Goal: Transaction & Acquisition: Purchase product/service

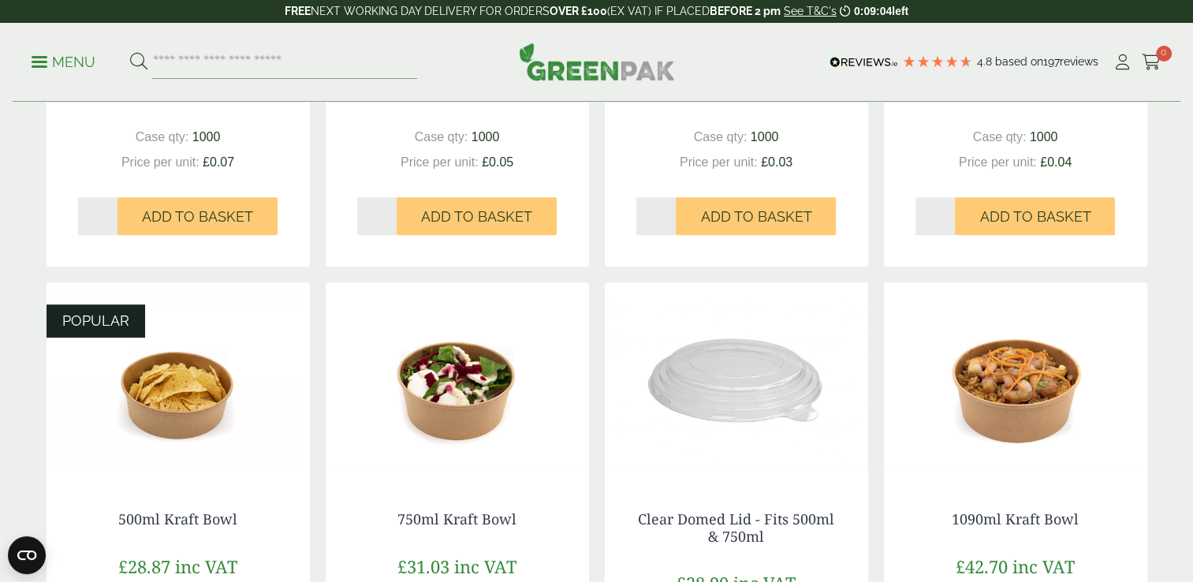
scroll to position [1134, 0]
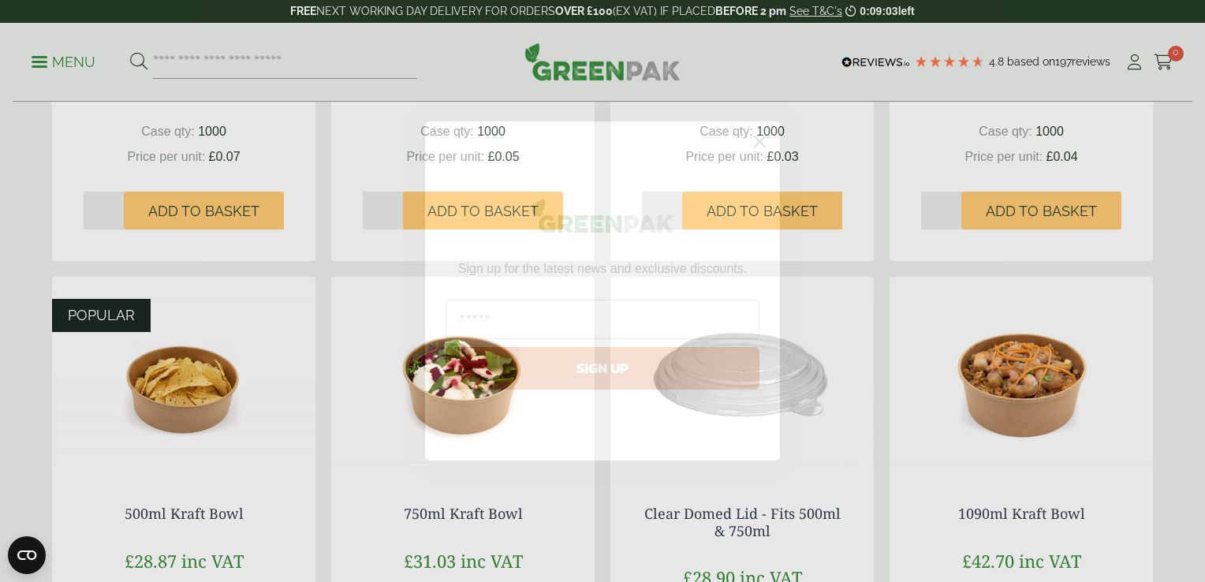
drag, startPoint x: 1195, startPoint y: 61, endPoint x: 1191, endPoint y: 334, distance: 272.8
click at [1191, 334] on html "Consent Details [#IABV2SETTINGS#] About This website uses cookies We use cookie…" at bounding box center [602, 191] width 1205 height 2651
click at [764, 143] on circle "Close dialog" at bounding box center [760, 142] width 26 height 26
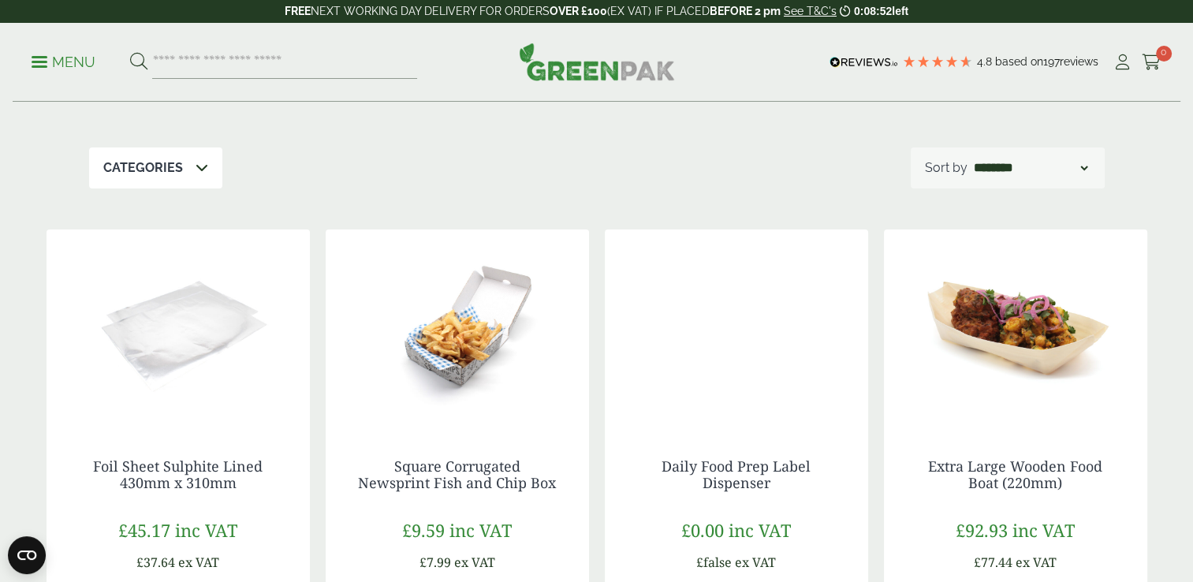
scroll to position [150, 0]
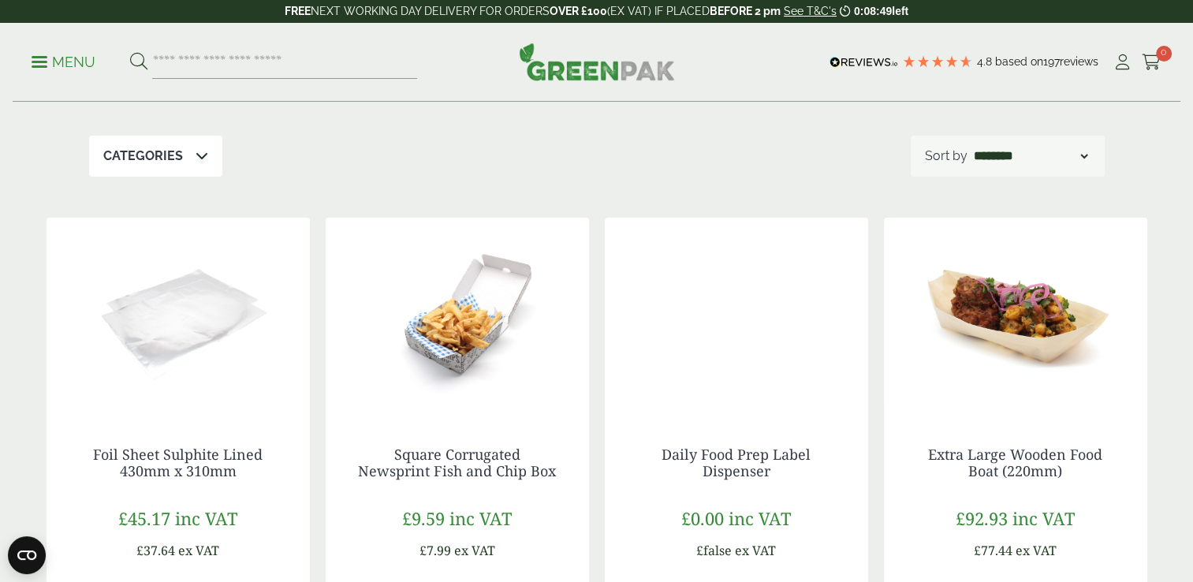
click at [146, 161] on p "Categories" at bounding box center [143, 156] width 80 height 19
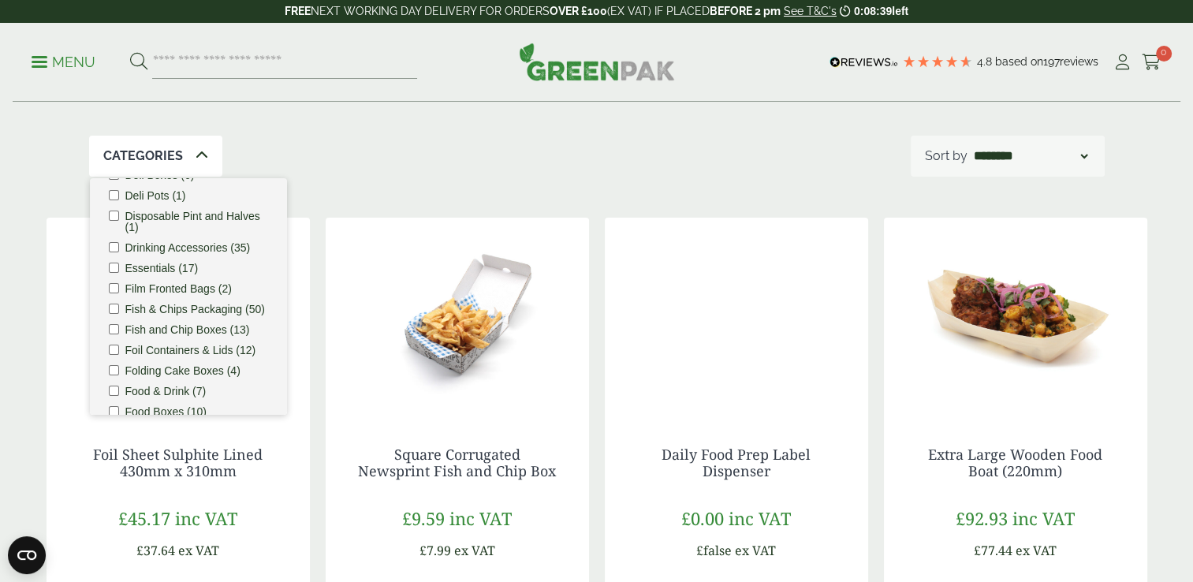
scroll to position [579, 0]
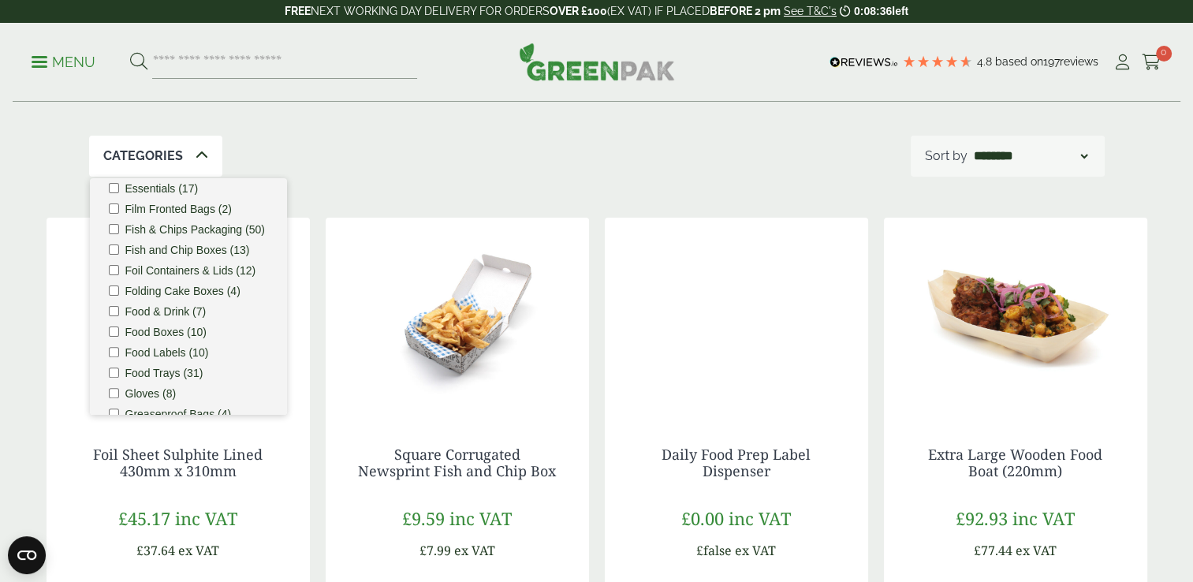
click at [165, 337] on label "Food Boxes (10)" at bounding box center [166, 331] width 82 height 11
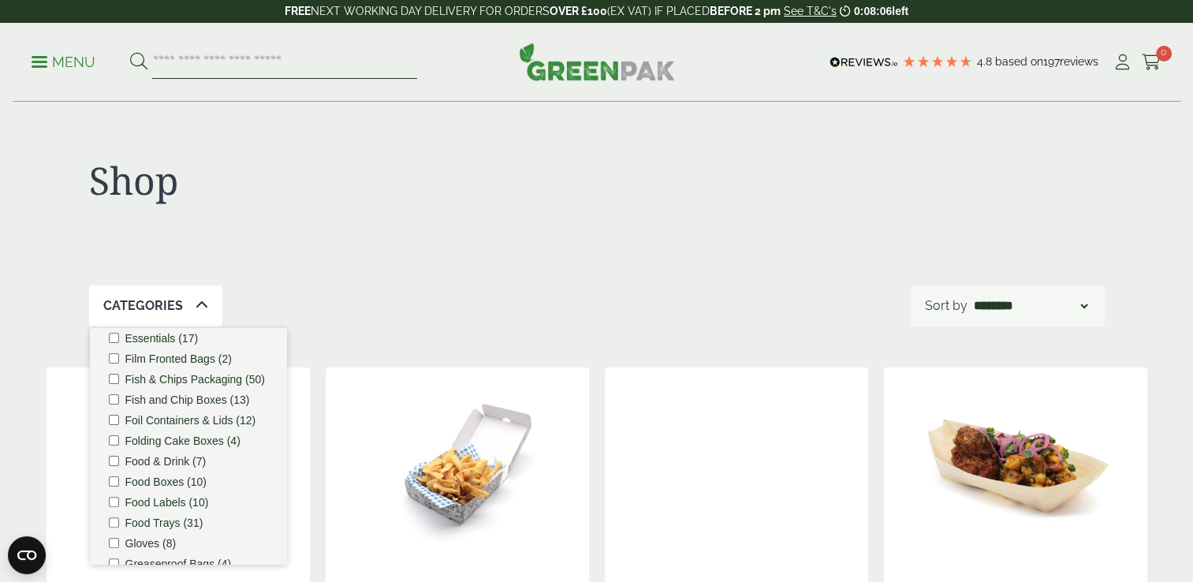
click at [241, 65] on input "search" at bounding box center [284, 62] width 265 height 33
type input "**********"
click at [130, 52] on button at bounding box center [138, 62] width 17 height 20
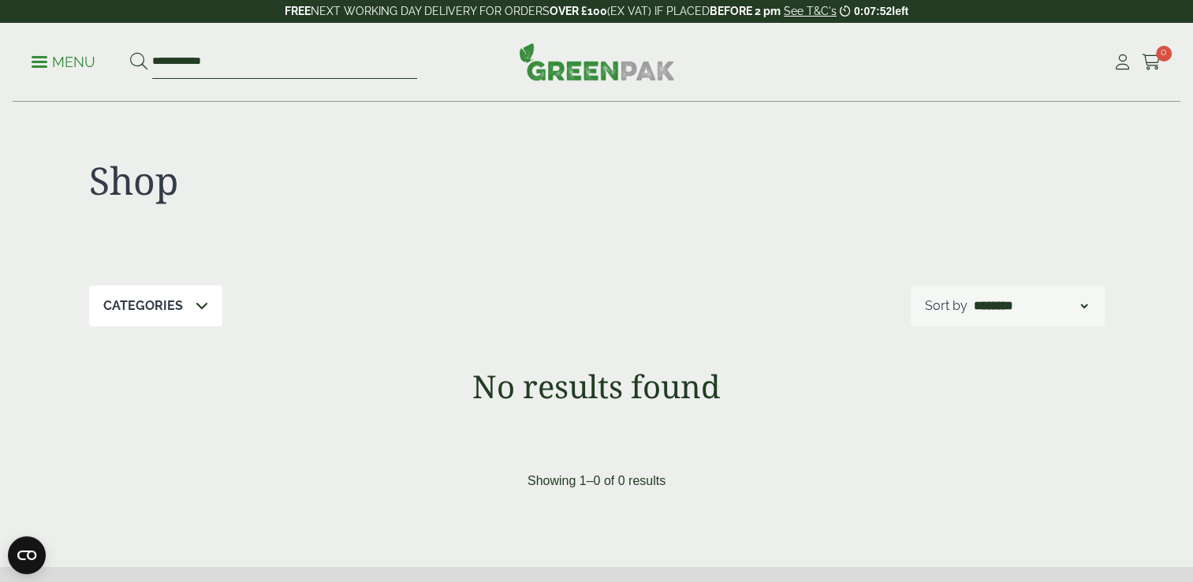
click at [235, 53] on input "**********" at bounding box center [284, 62] width 265 height 33
type input "*"
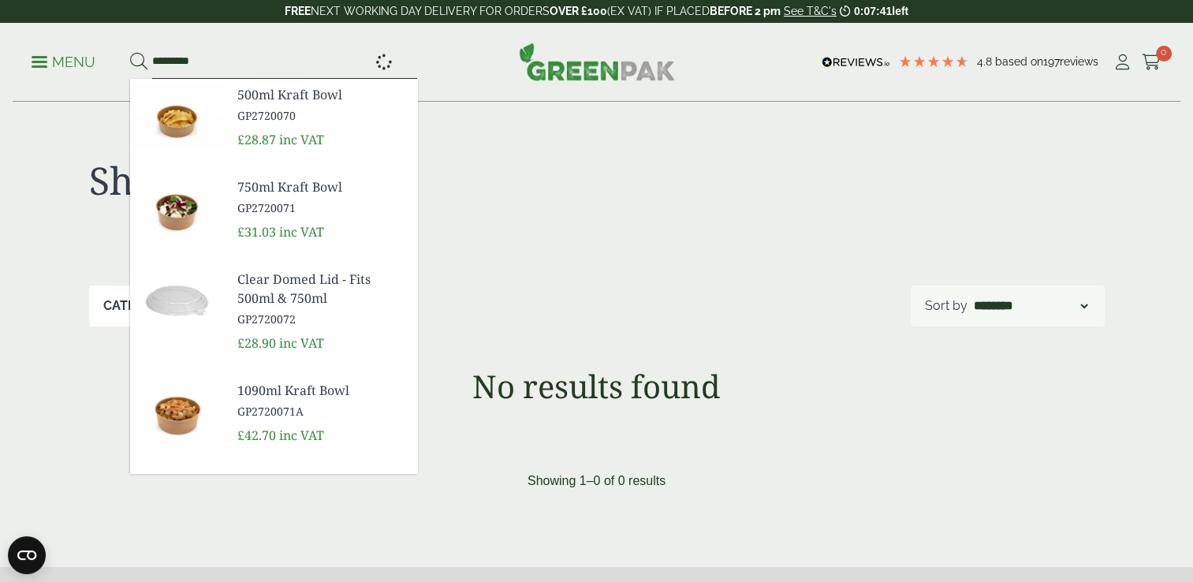
type input "*********"
click at [130, 52] on button at bounding box center [138, 62] width 17 height 20
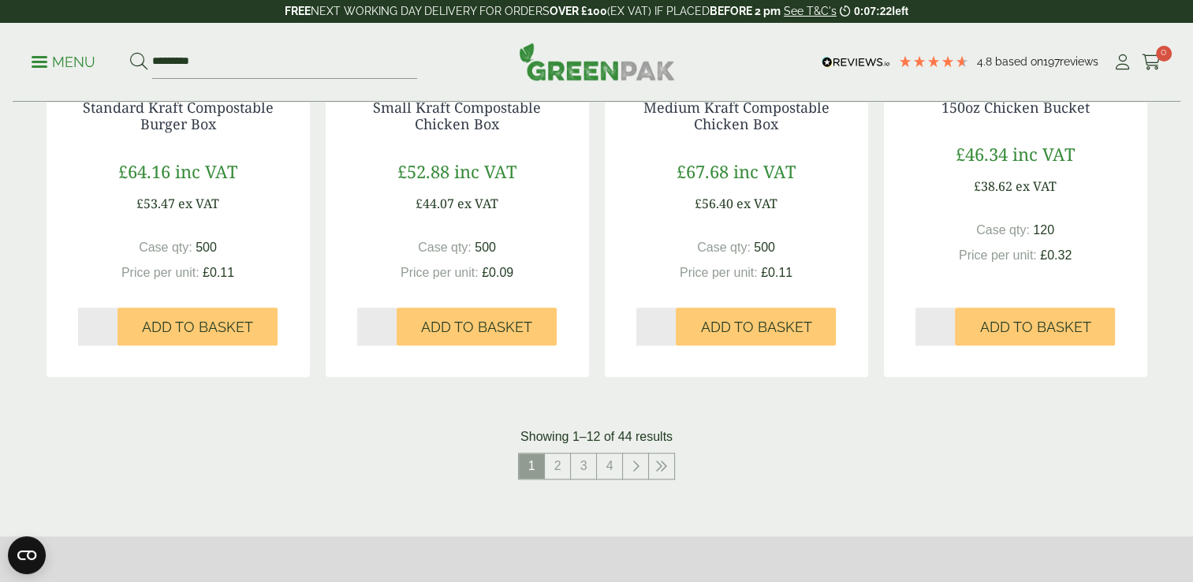
scroll to position [1567, 0]
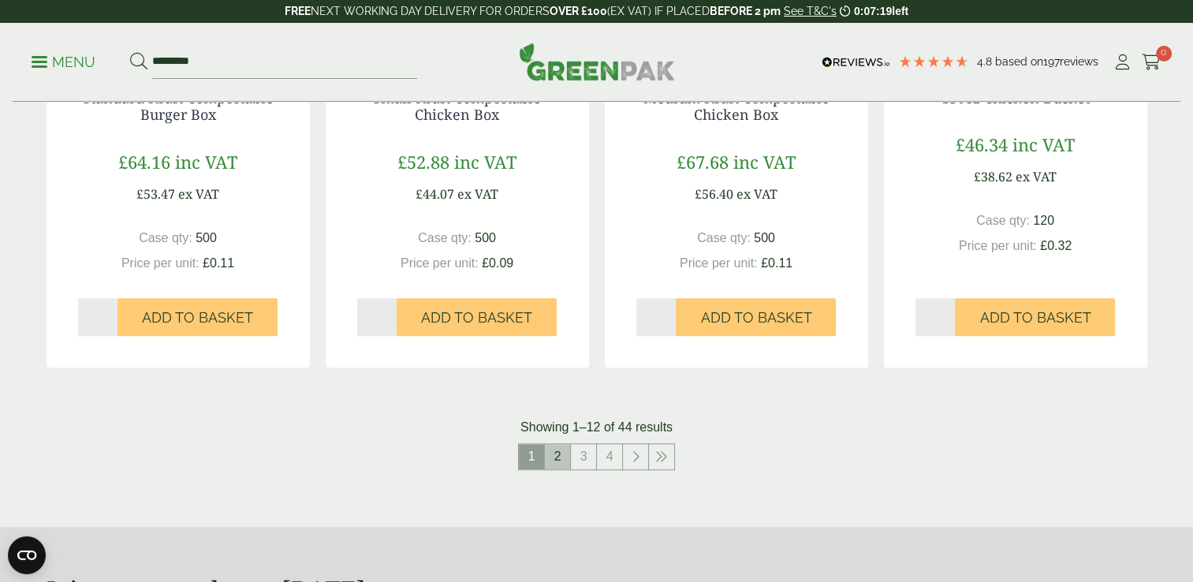
click at [562, 456] on link "2" at bounding box center [557, 456] width 25 height 25
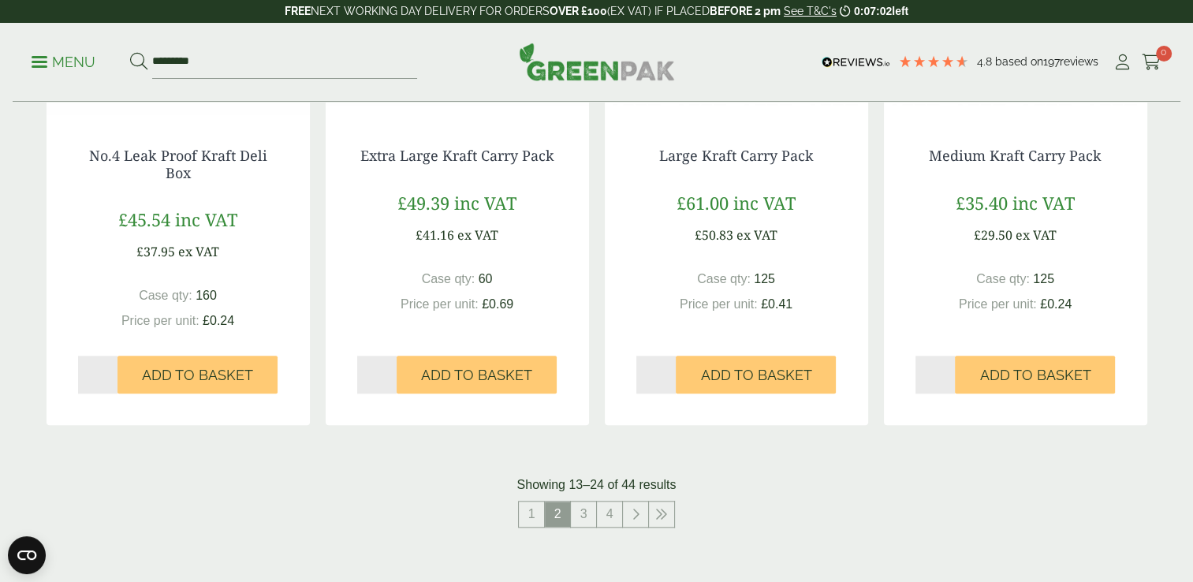
scroll to position [1591, 0]
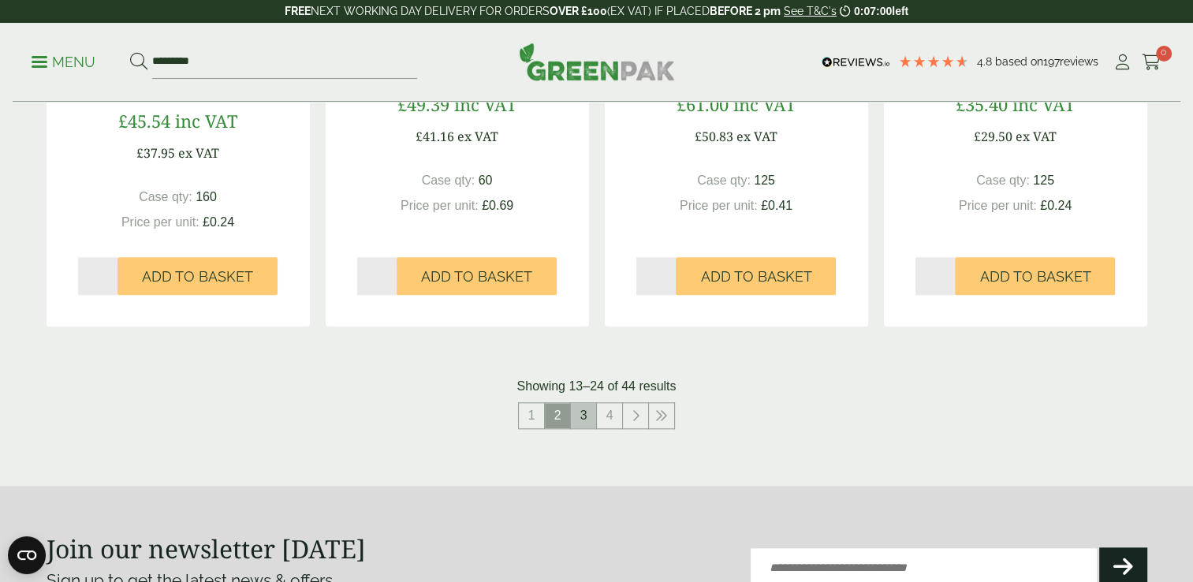
click at [577, 415] on link "3" at bounding box center [583, 415] width 25 height 25
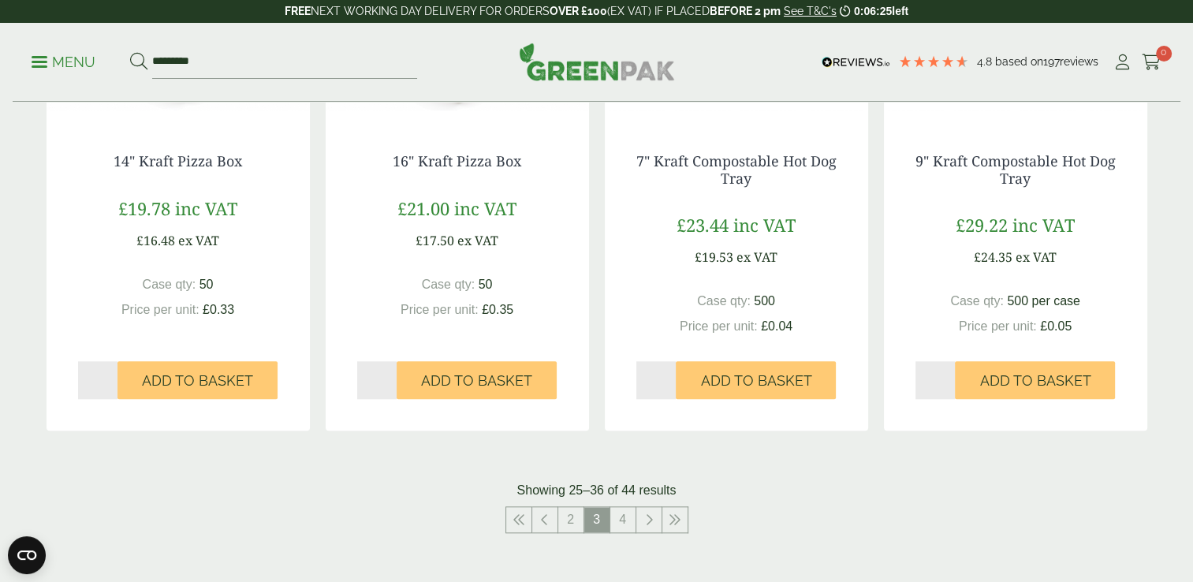
scroll to position [1517, 0]
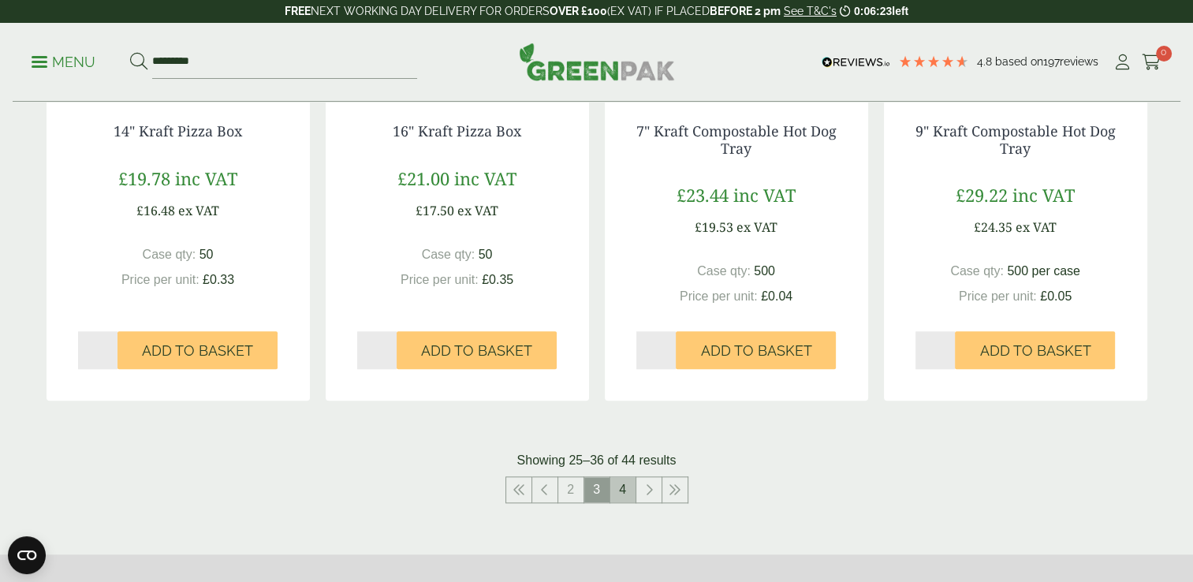
click at [623, 491] on link "4" at bounding box center [622, 489] width 25 height 25
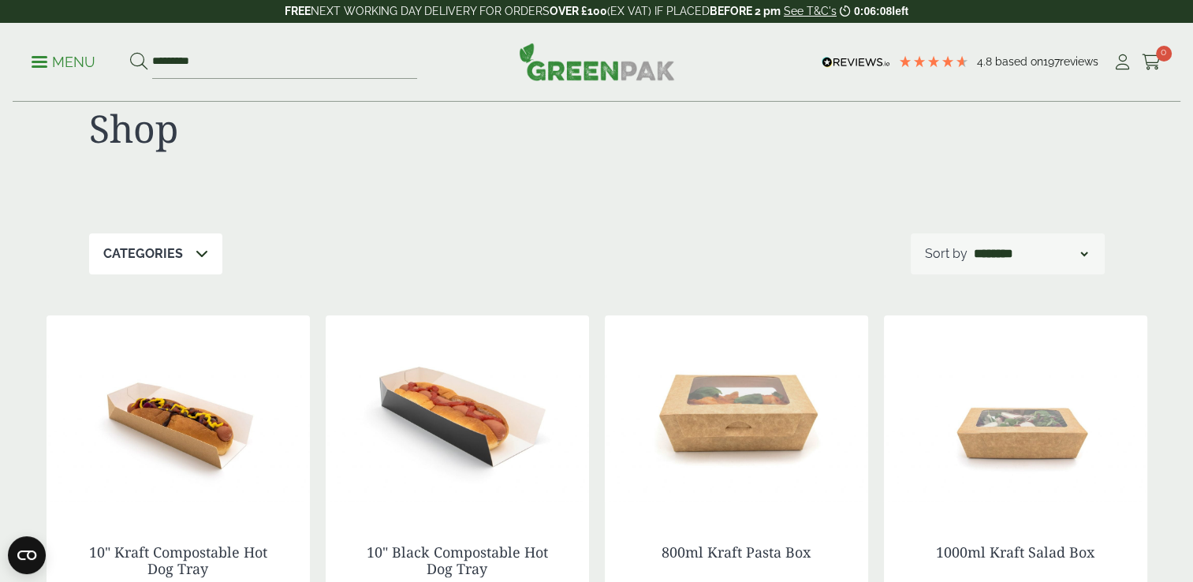
scroll to position [28, 0]
